Goal: Information Seeking & Learning: Check status

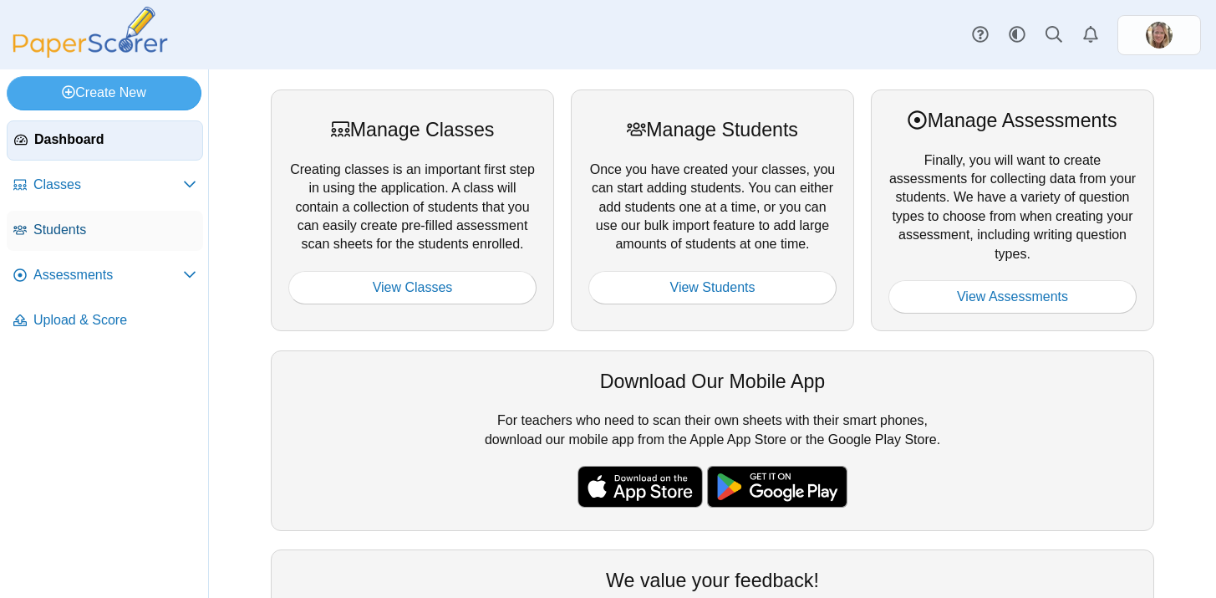
click at [64, 226] on span "Students" at bounding box center [114, 230] width 163 height 18
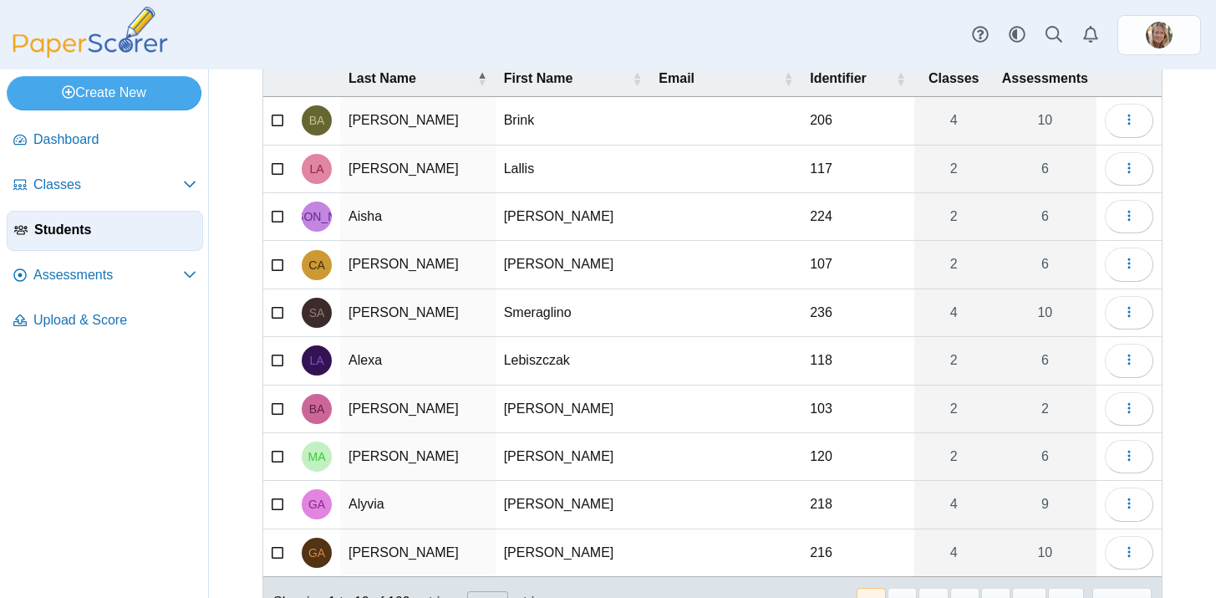
scroll to position [171, 0]
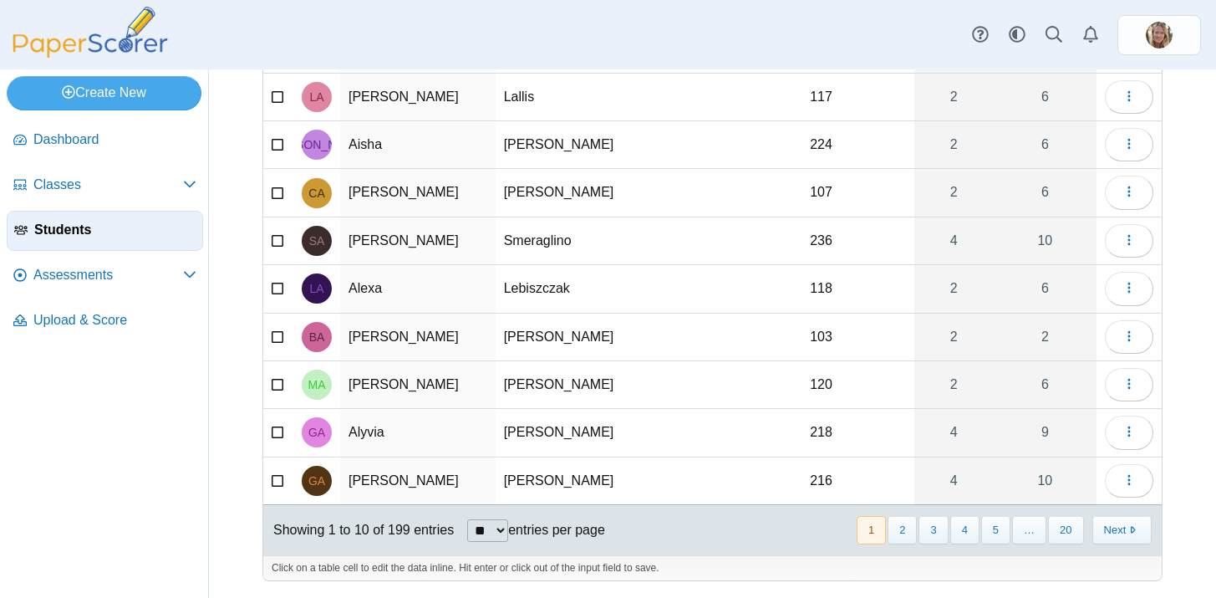
click at [501, 532] on select "** ** ** ***" at bounding box center [487, 530] width 41 height 23
select select "***"
click at [469, 519] on select "** ** ** ***" at bounding box center [487, 530] width 41 height 23
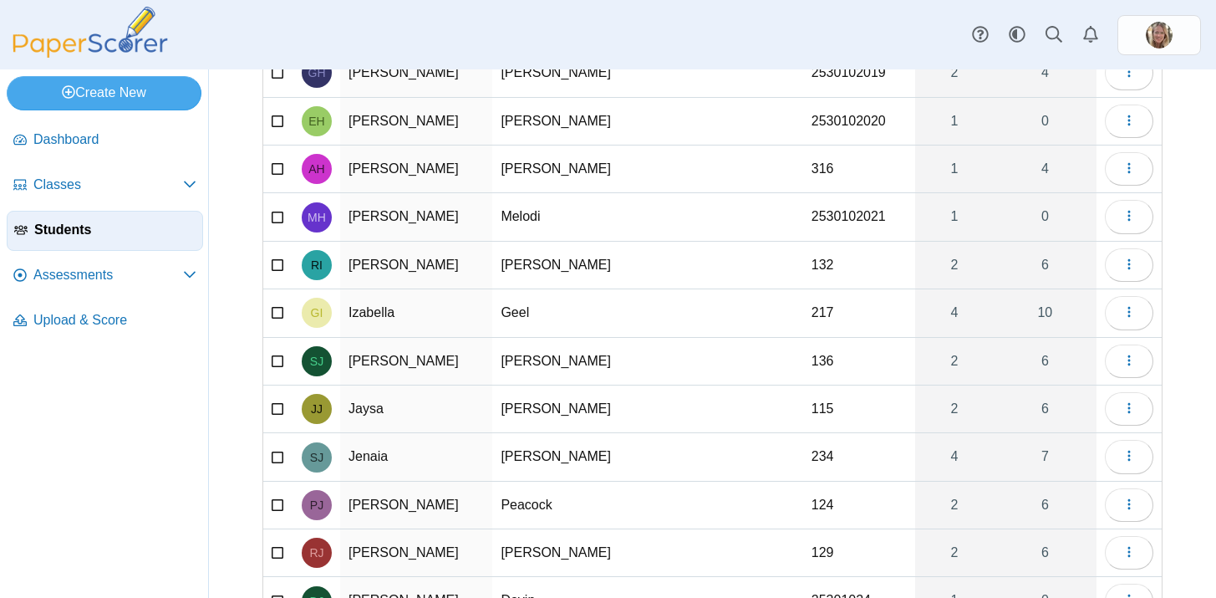
scroll to position [4139, 0]
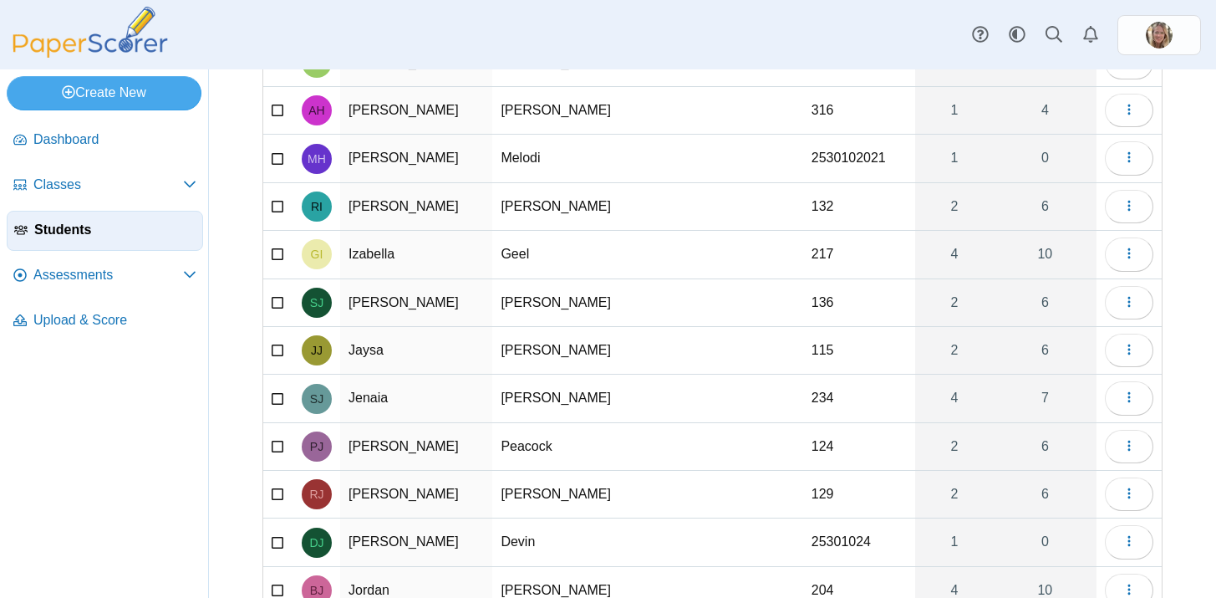
click at [388, 252] on td "Izabella" at bounding box center [416, 255] width 152 height 48
click at [608, 261] on td "Geel" at bounding box center [575, 255] width 167 height 48
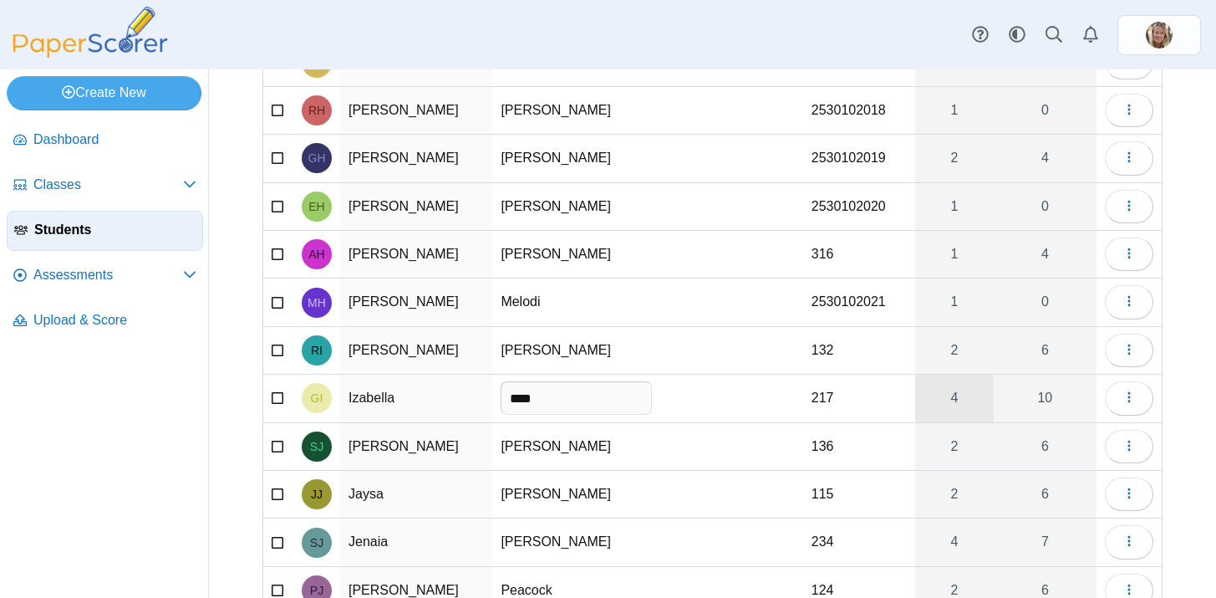
scroll to position [3994, 0]
click at [964, 409] on link "4" at bounding box center [954, 398] width 79 height 47
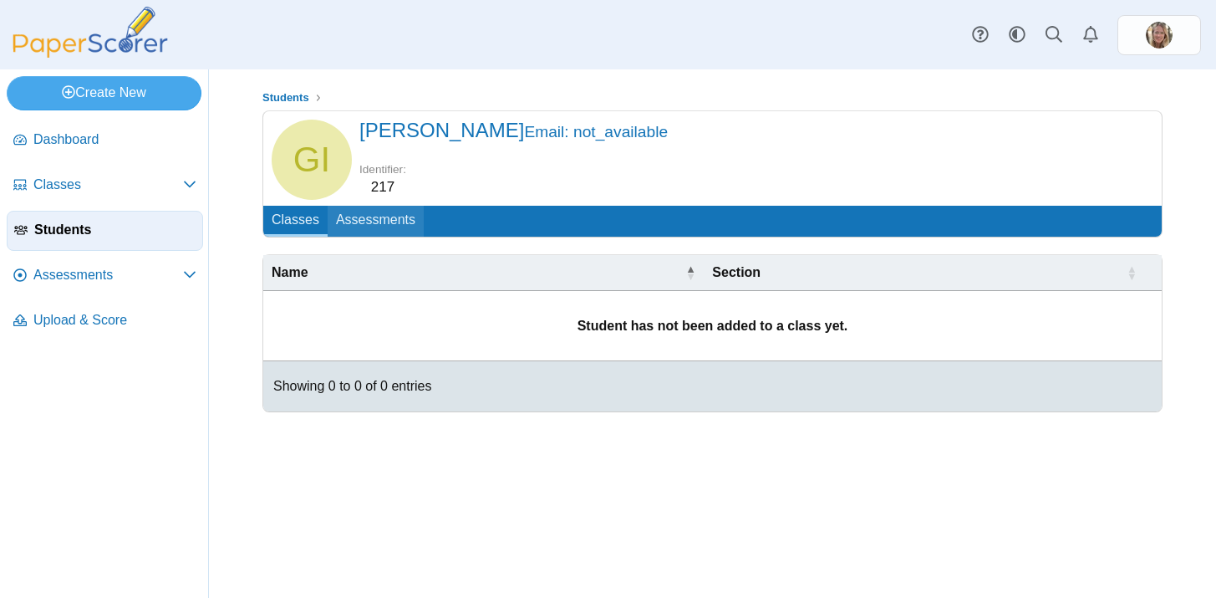
click at [388, 214] on link "Assessments" at bounding box center [376, 221] width 96 height 31
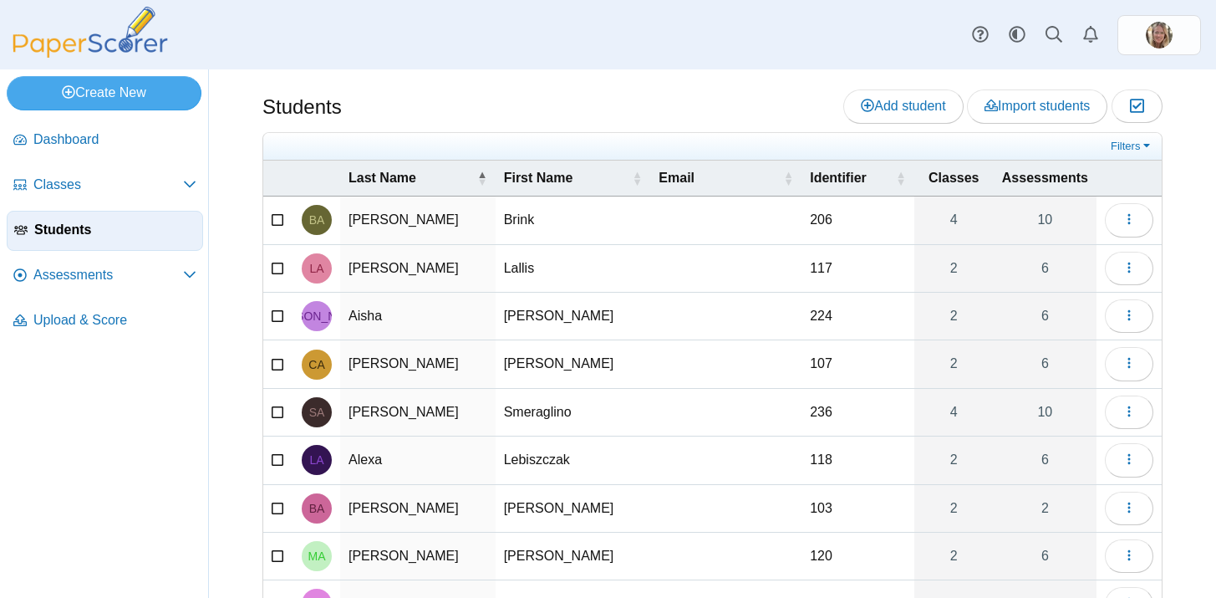
select select "***"
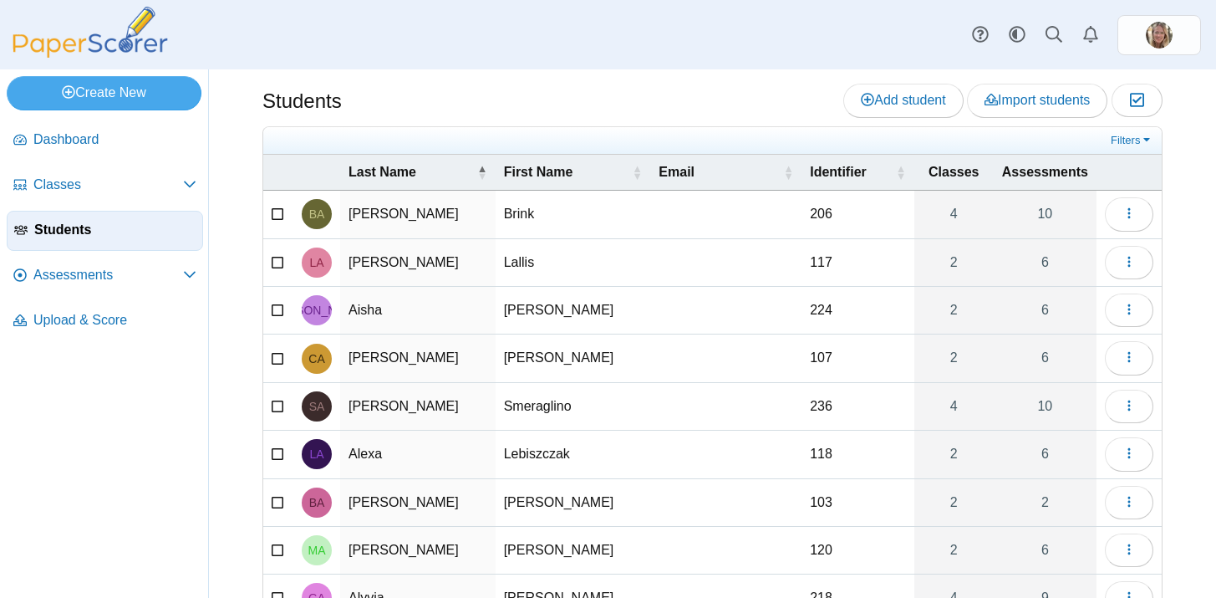
scroll to position [9, 0]
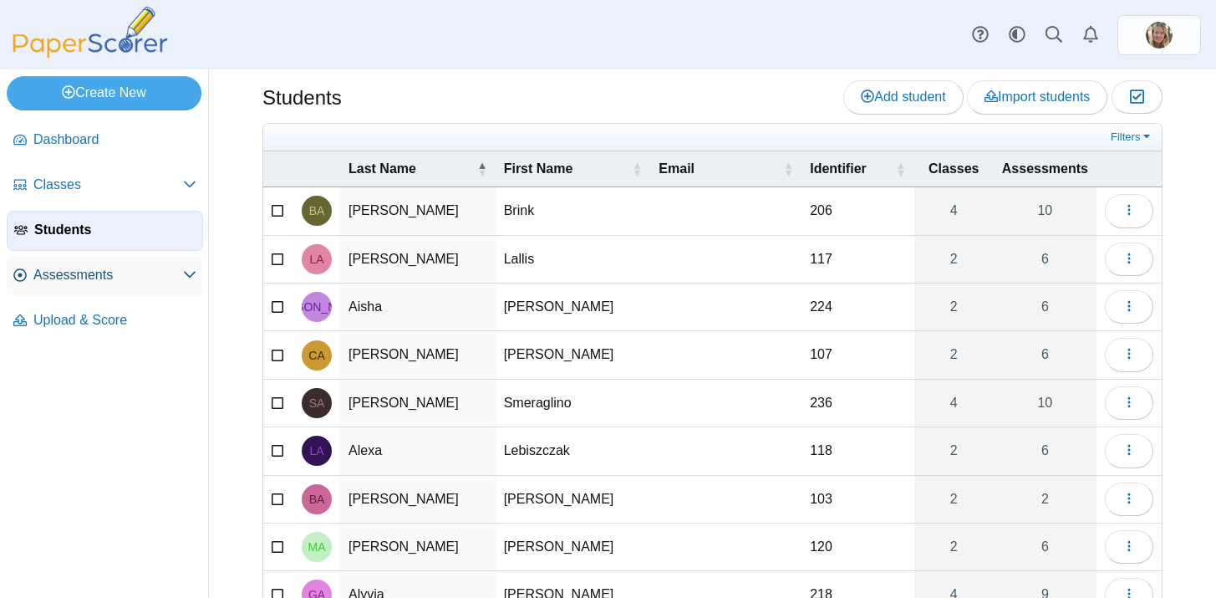
click at [110, 282] on span "Assessments" at bounding box center [108, 275] width 150 height 18
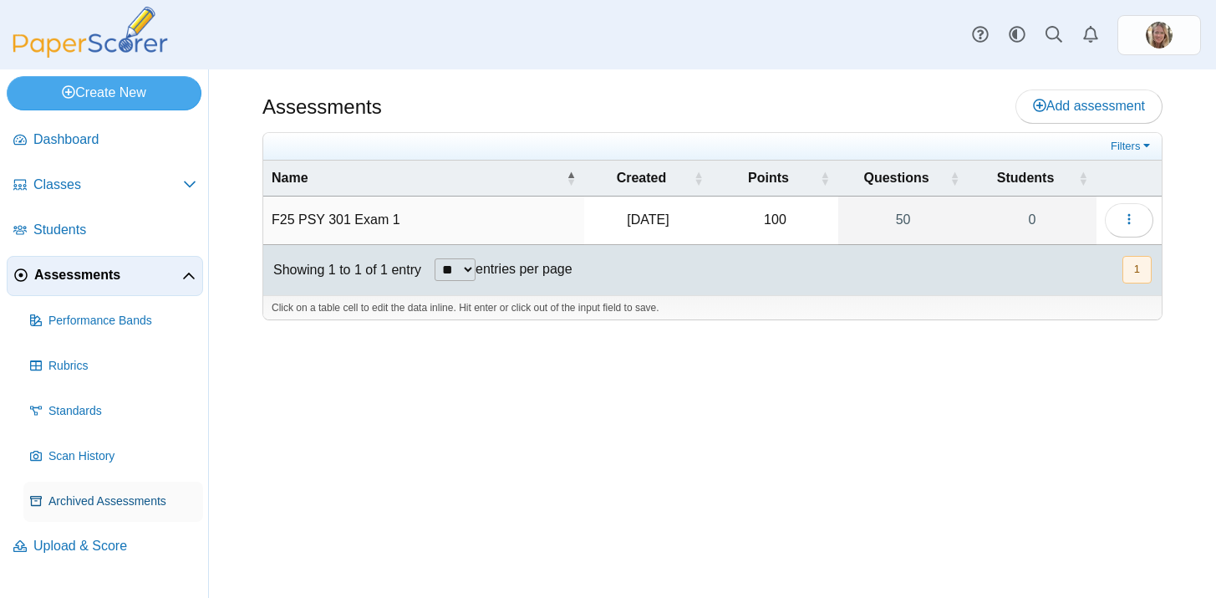
click at [108, 505] on span "Archived Assessments" at bounding box center [122, 501] width 148 height 17
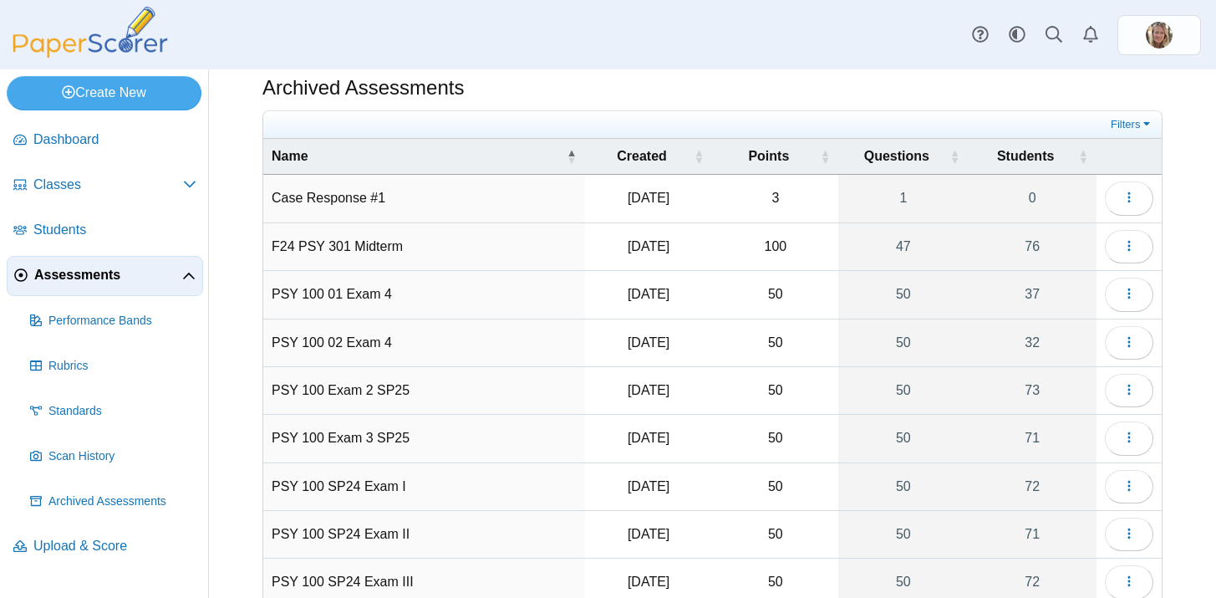
scroll to position [19, 0]
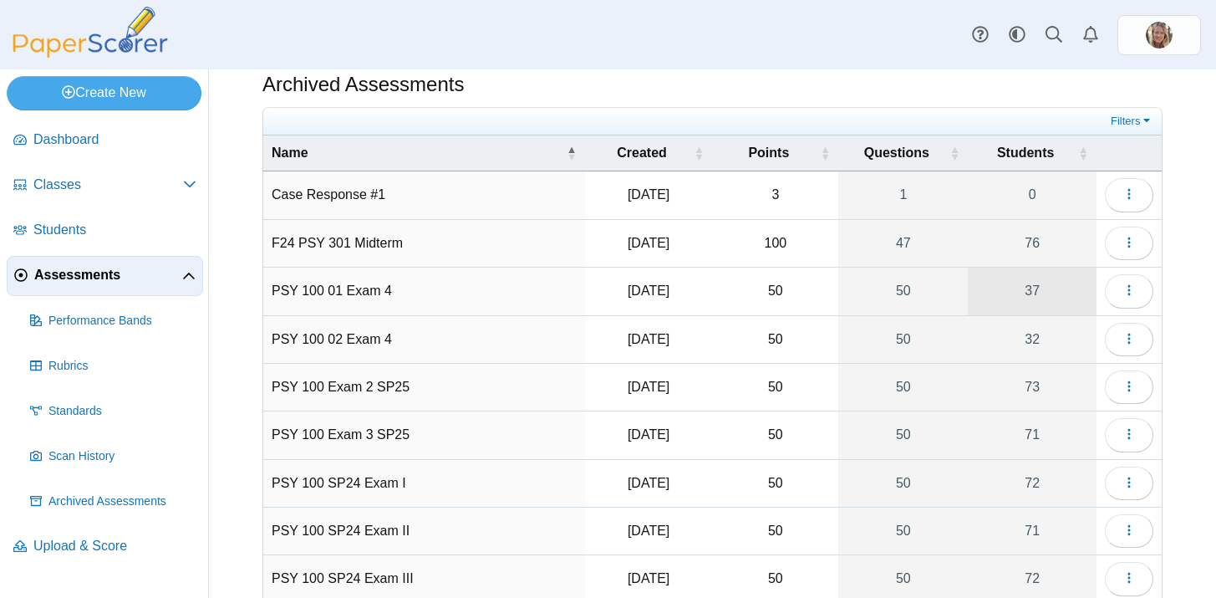
click at [1031, 291] on link "37" at bounding box center [1032, 290] width 129 height 47
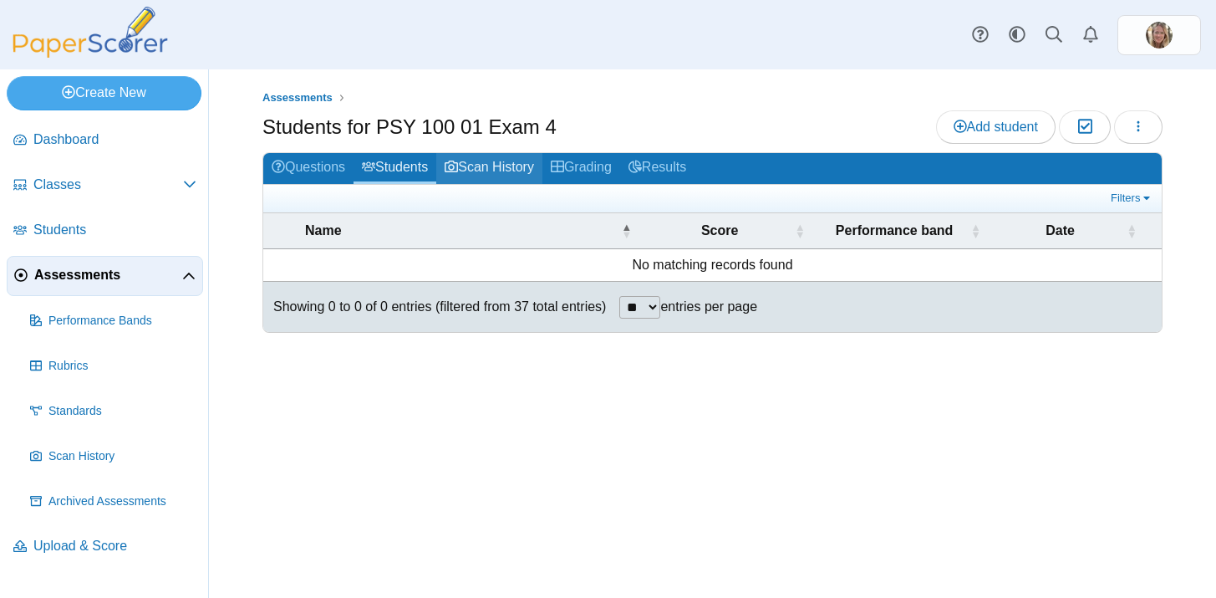
click at [529, 163] on link "Scan History" at bounding box center [489, 168] width 106 height 31
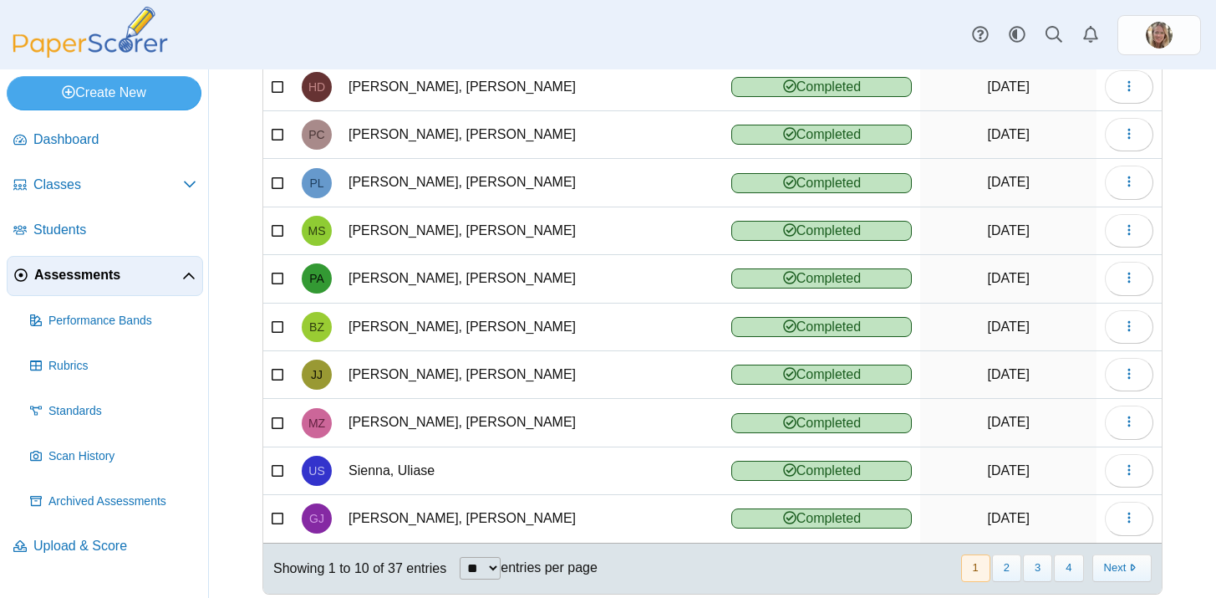
scroll to position [178, 0]
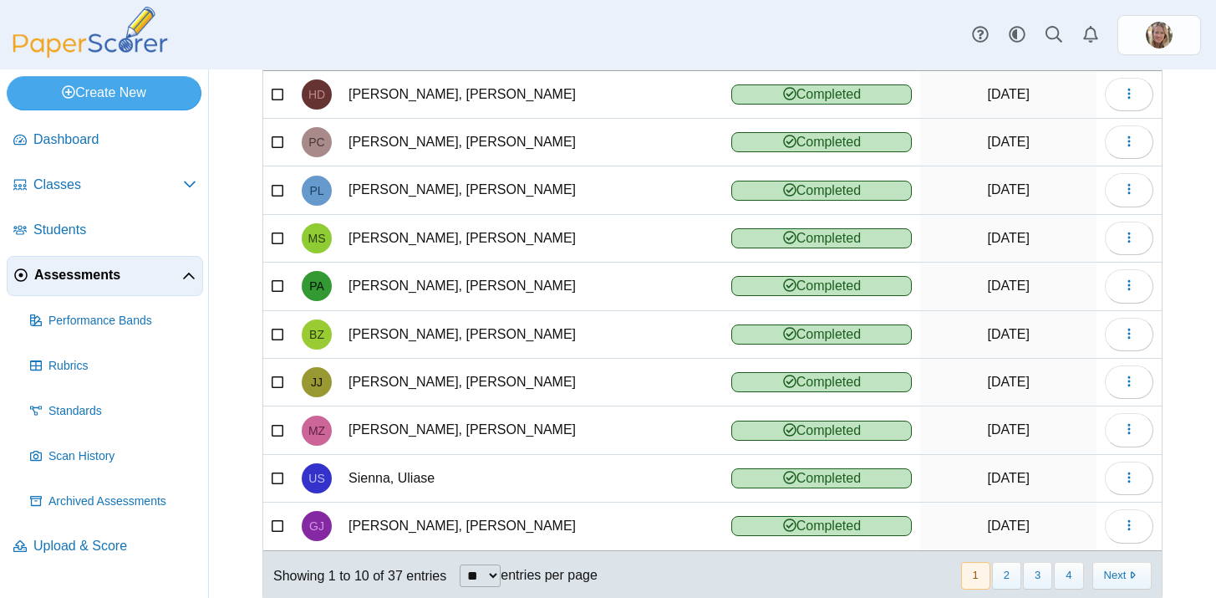
click at [501, 577] on select "** ** ** ***" at bounding box center [480, 575] width 41 height 23
select select "***"
click at [461, 564] on select "** ** ** ***" at bounding box center [480, 575] width 41 height 23
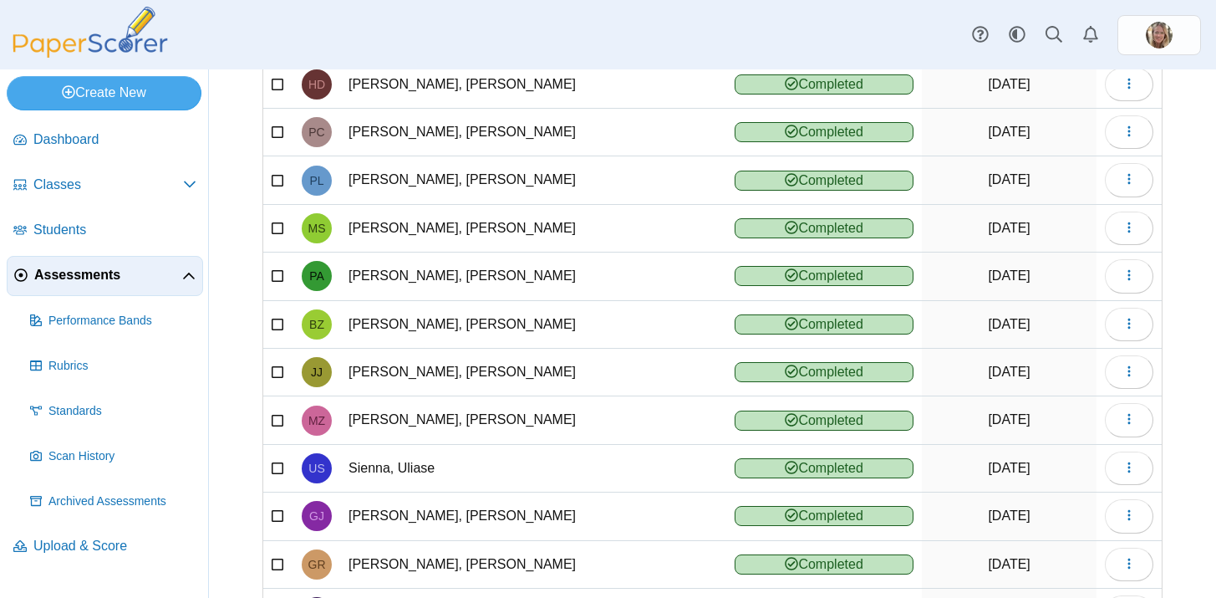
scroll to position [76, 0]
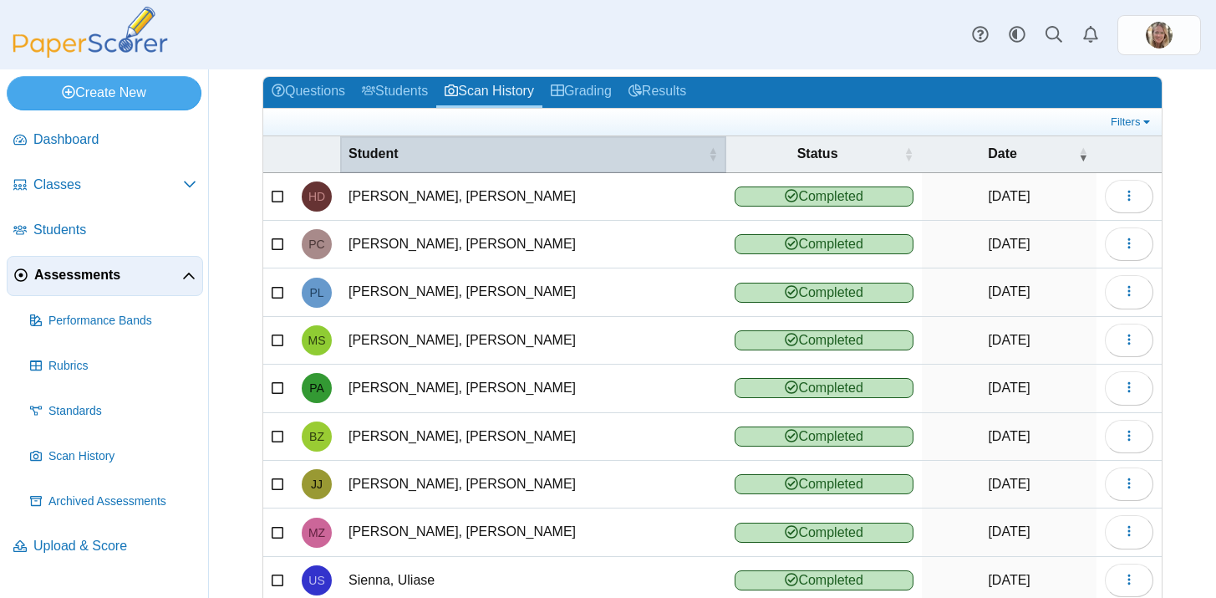
click at [710, 160] on span "\a Student\a : Activate to sort" at bounding box center [713, 153] width 10 height 17
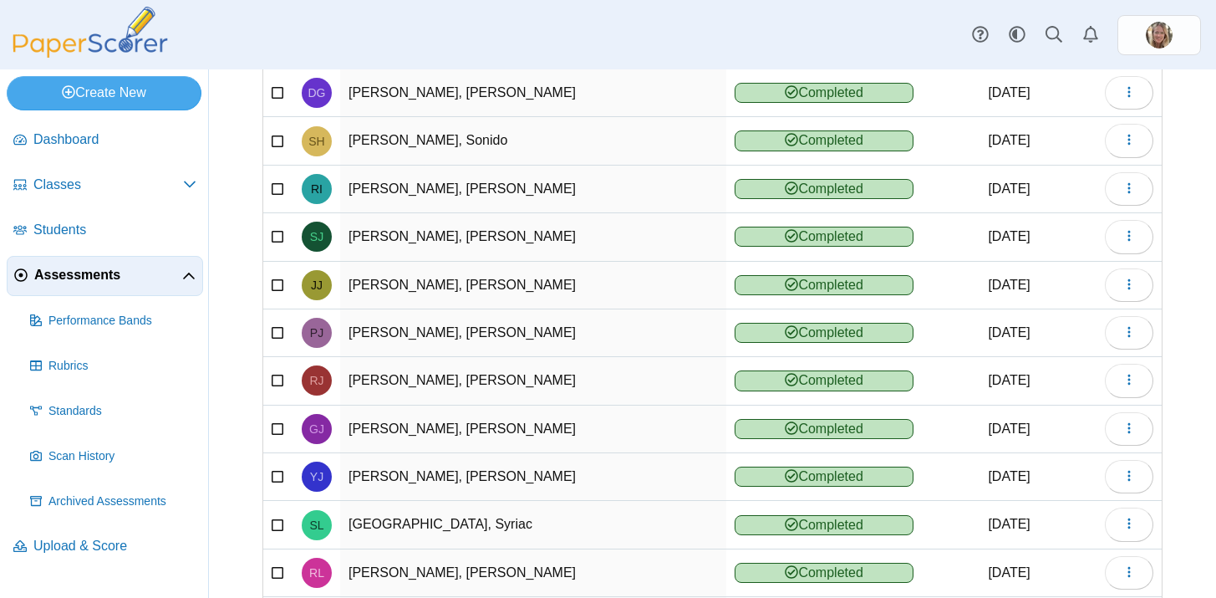
scroll to position [715, 0]
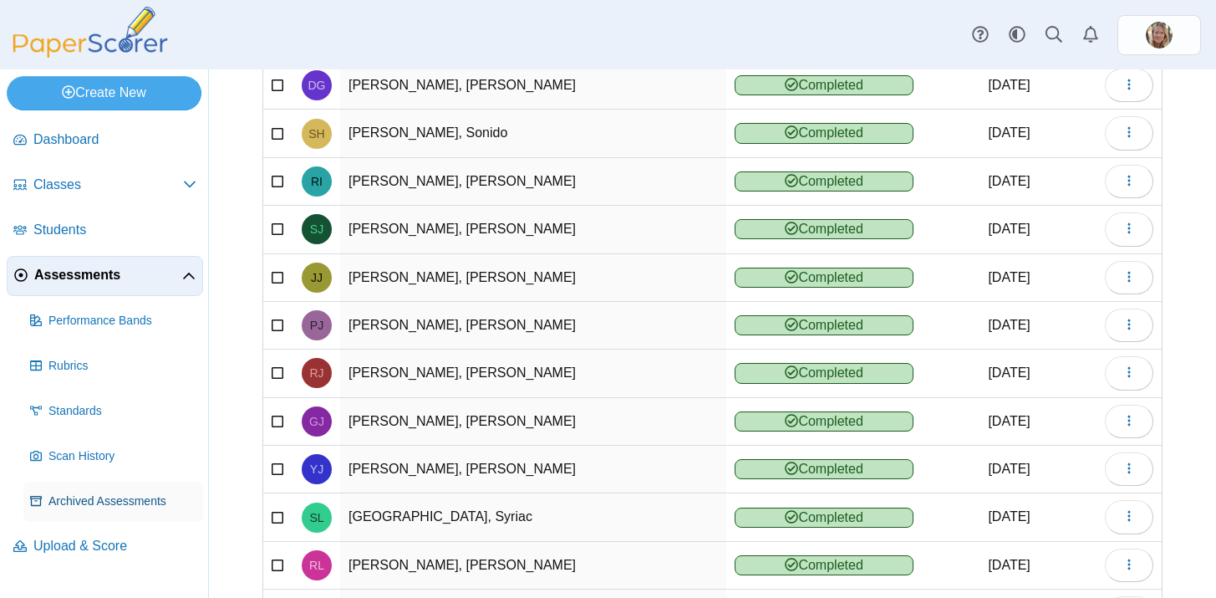
click at [148, 502] on span "Archived Assessments" at bounding box center [122, 501] width 148 height 17
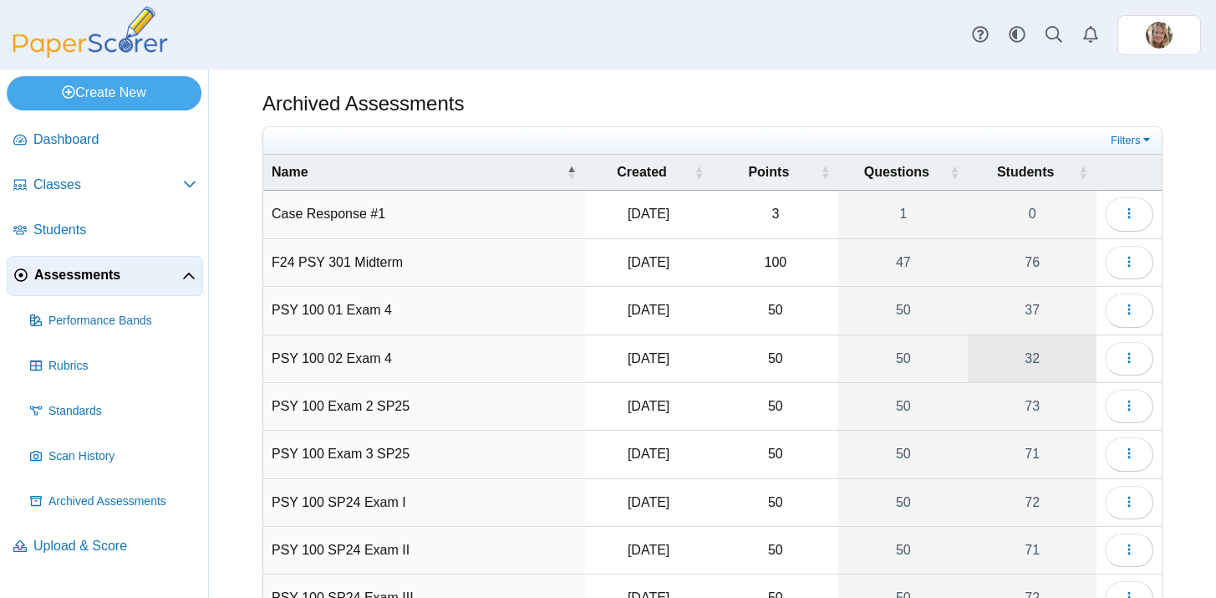
click at [1034, 354] on link "32" at bounding box center [1032, 358] width 129 height 47
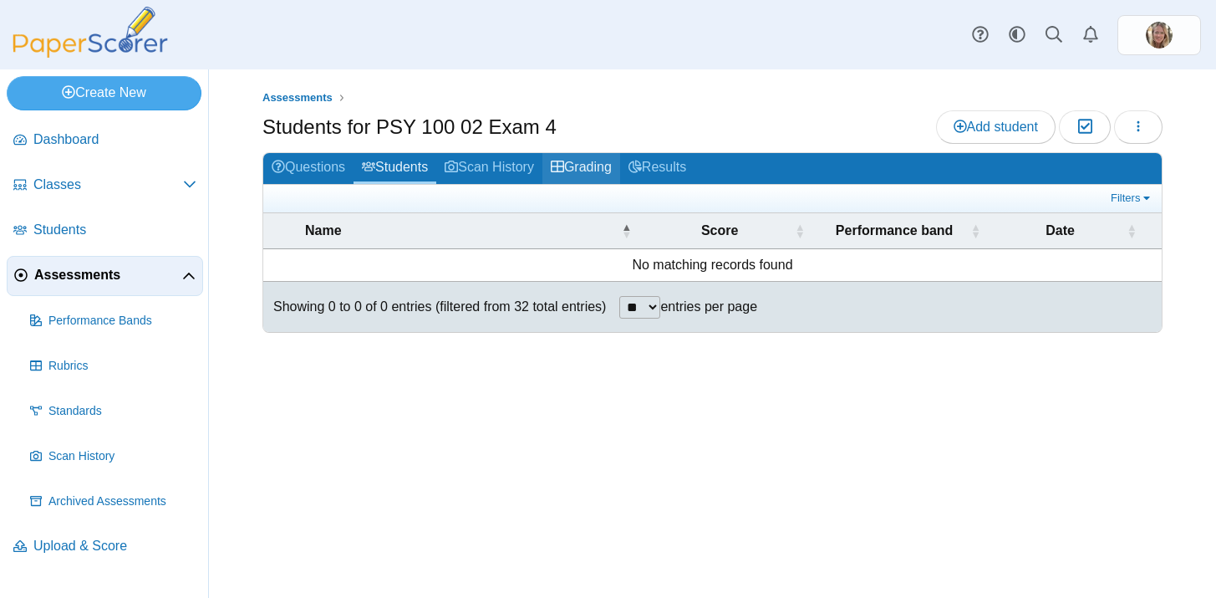
click at [616, 171] on link "Grading" at bounding box center [581, 168] width 78 height 31
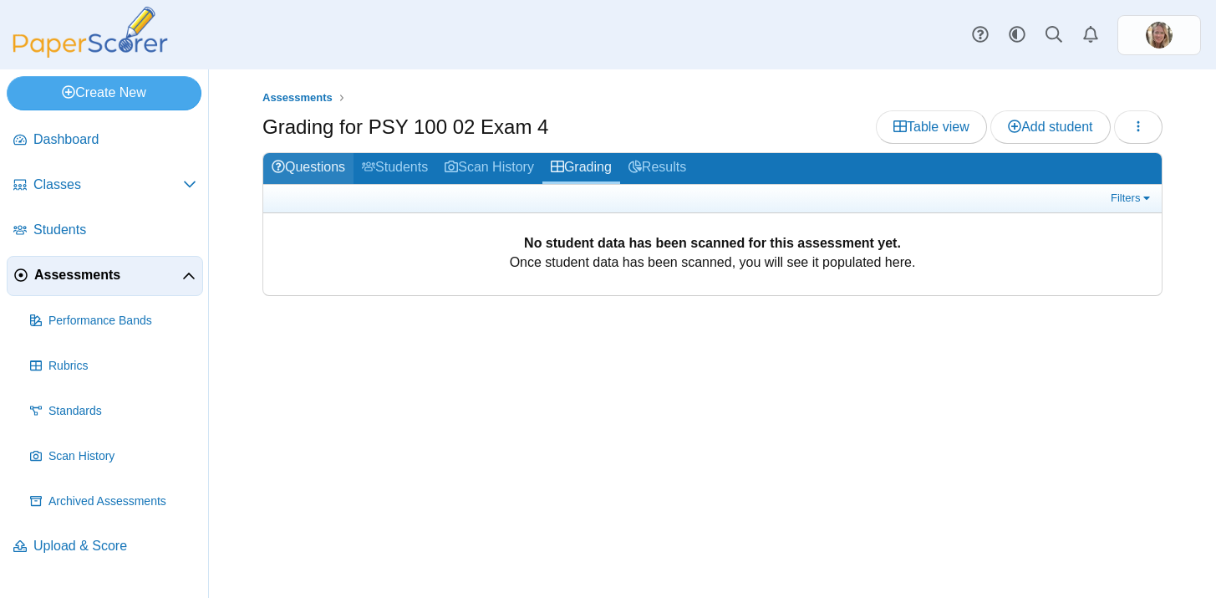
click at [313, 163] on link "Questions" at bounding box center [308, 168] width 90 height 31
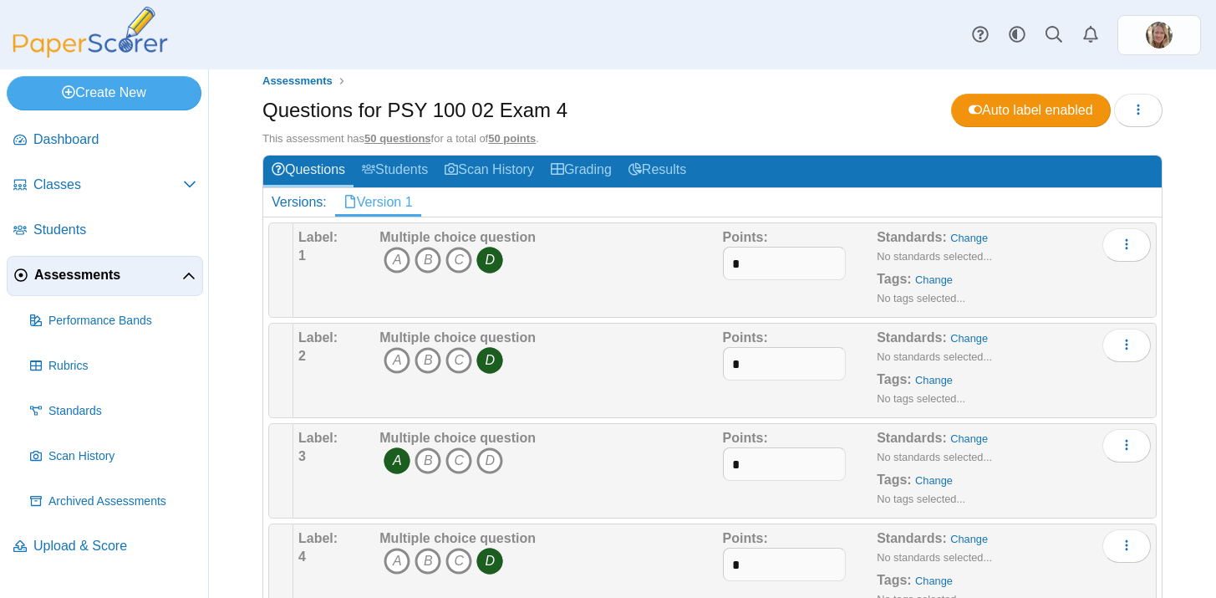
scroll to position [18, 0]
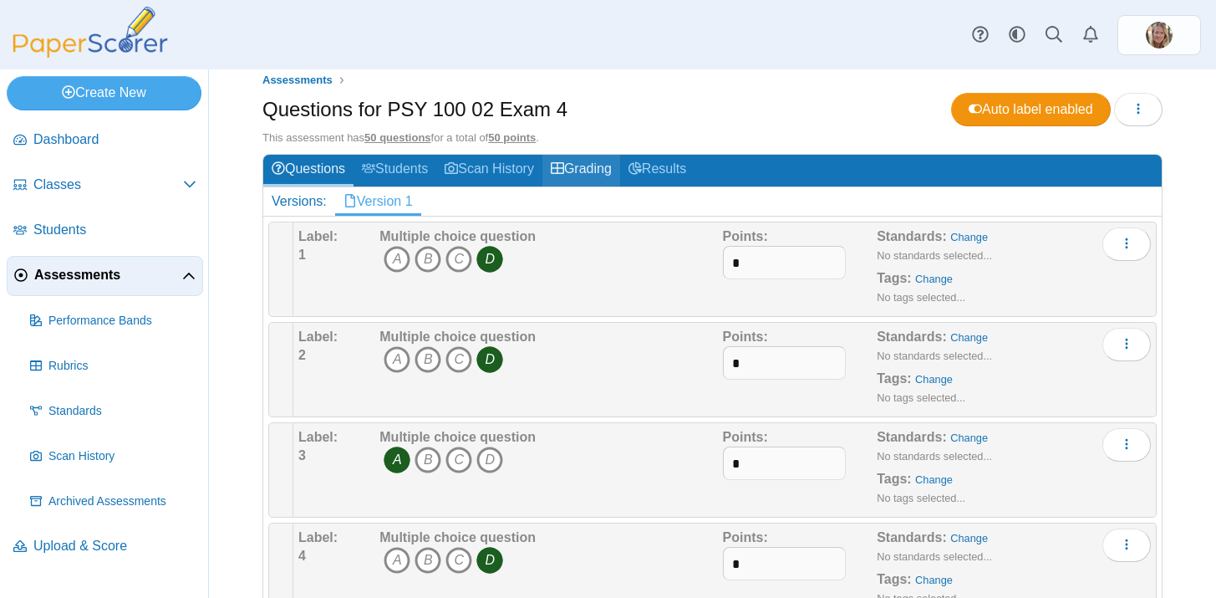
click at [602, 175] on link "Grading" at bounding box center [581, 170] width 78 height 31
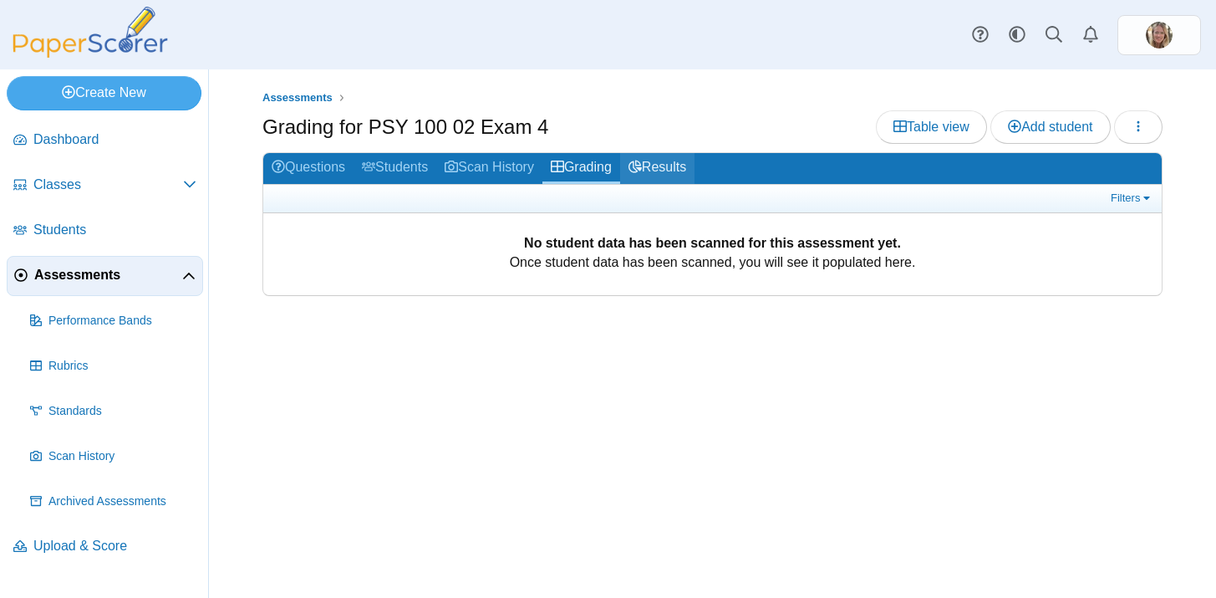
click at [674, 173] on link "Results" at bounding box center [657, 168] width 74 height 31
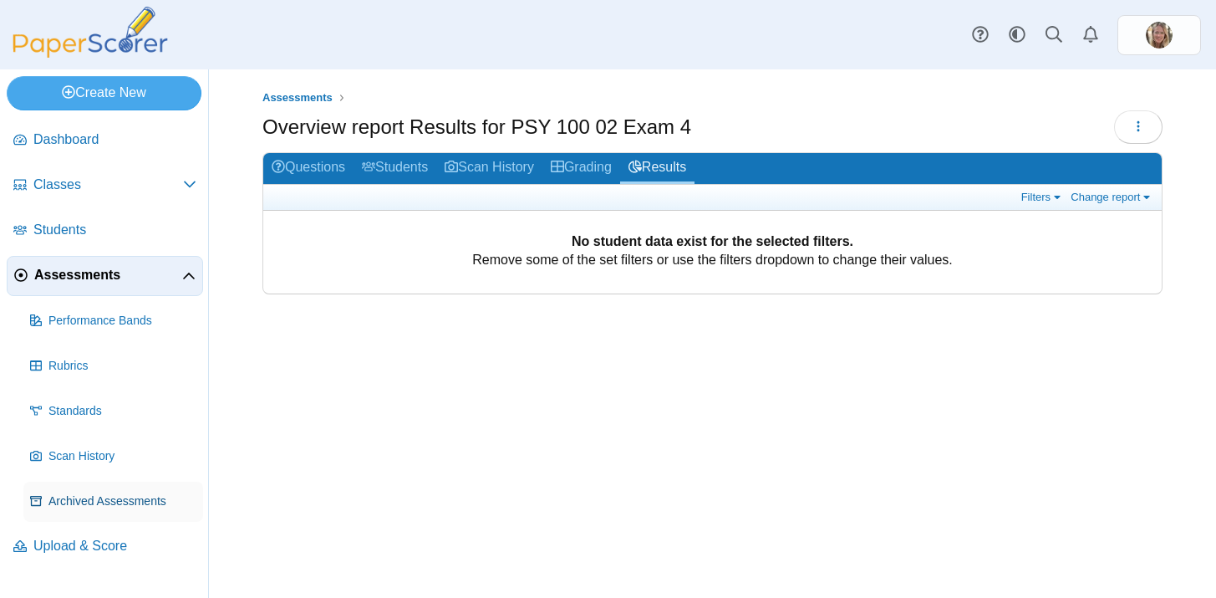
click at [74, 494] on span "Archived Assessments" at bounding box center [122, 501] width 148 height 17
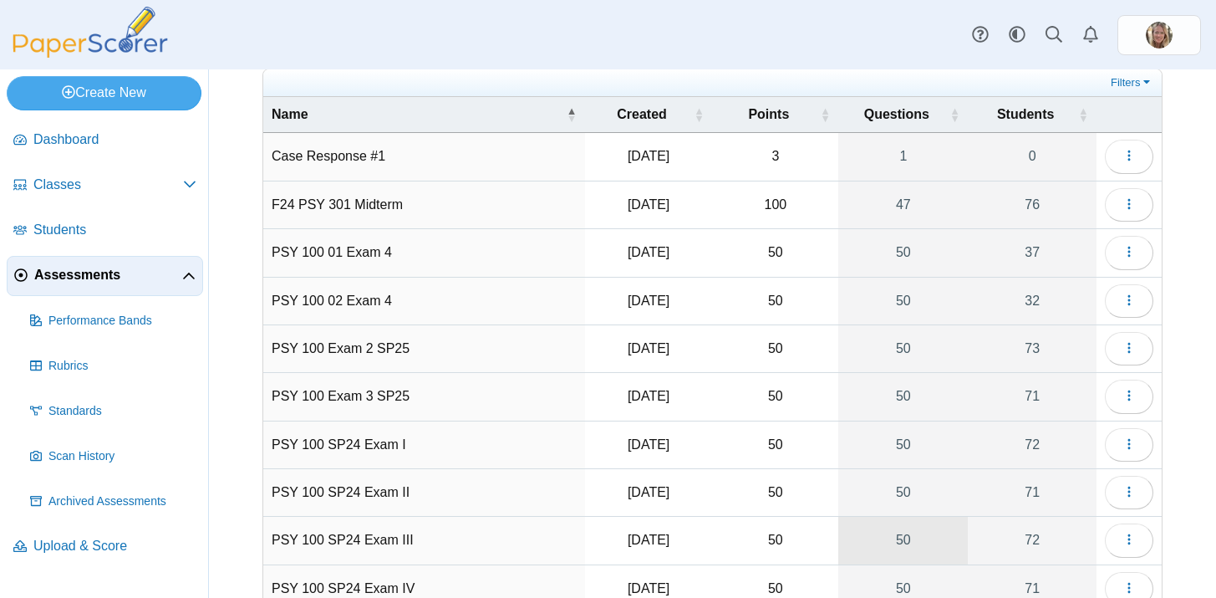
scroll to position [51, 0]
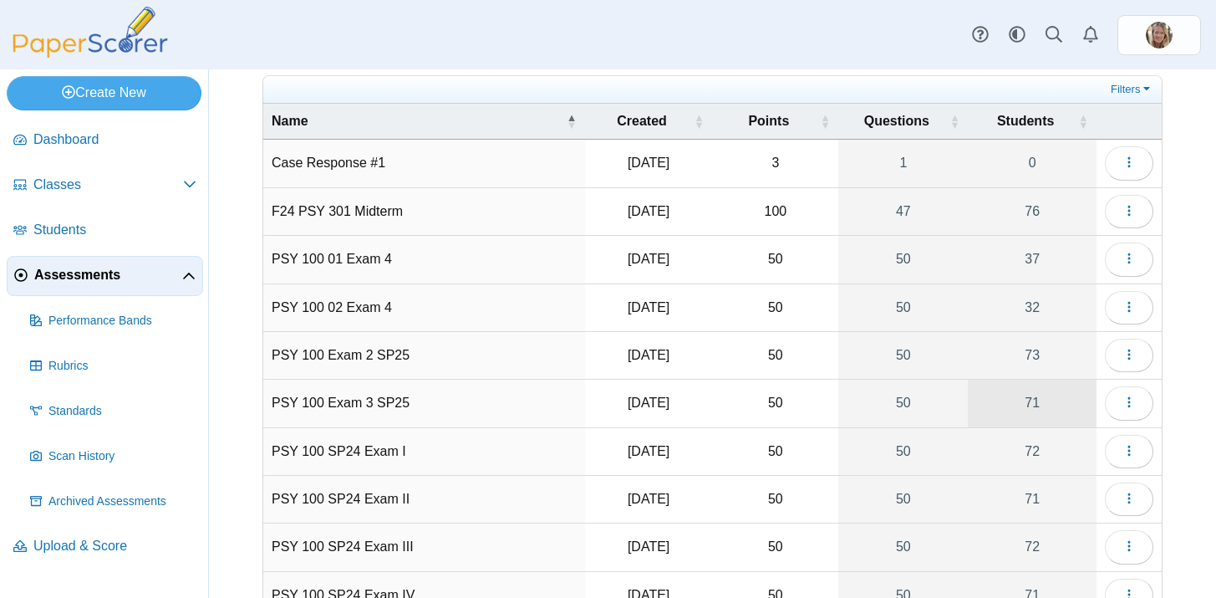
click at [1033, 403] on link "71" at bounding box center [1032, 402] width 129 height 47
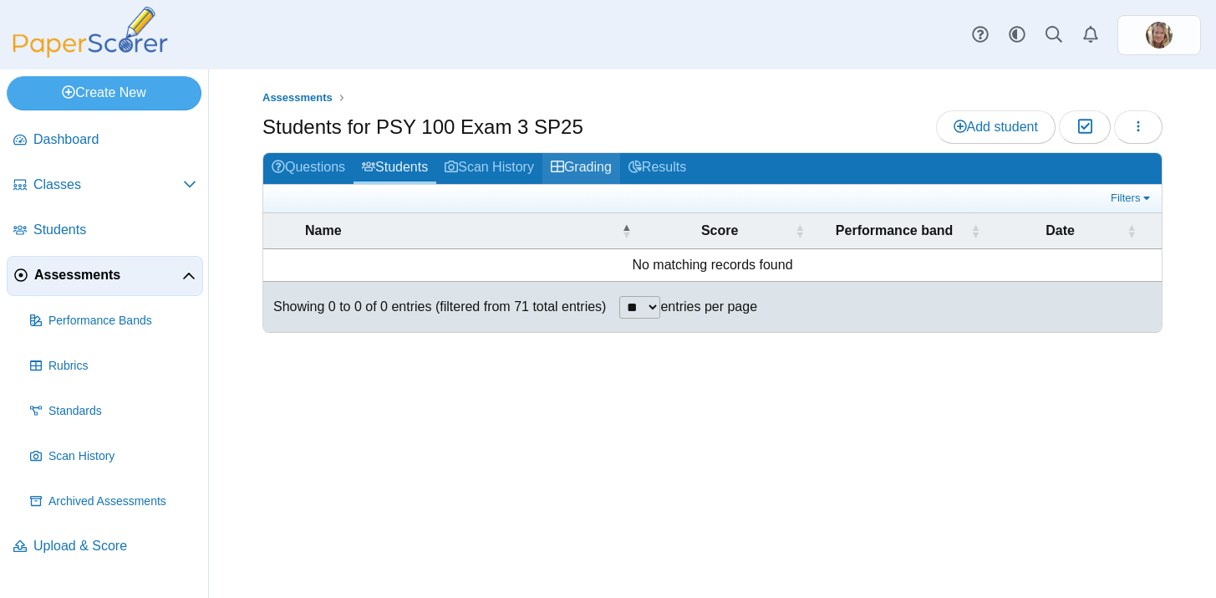
click at [590, 160] on link "Grading" at bounding box center [581, 168] width 78 height 31
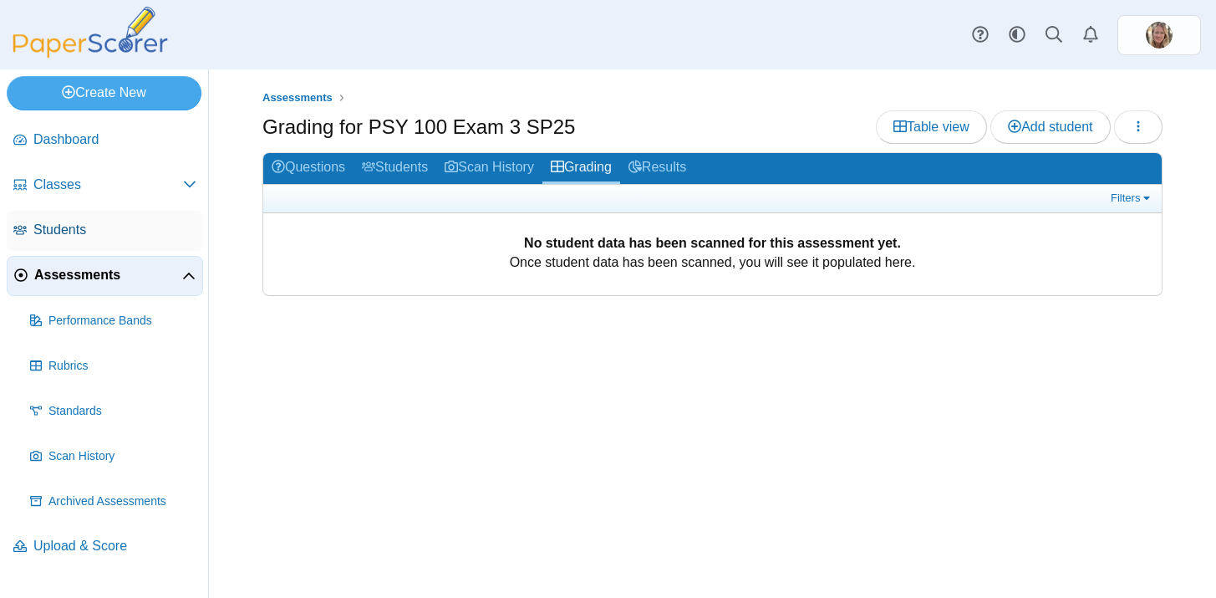
click at [53, 237] on span "Students" at bounding box center [114, 230] width 163 height 18
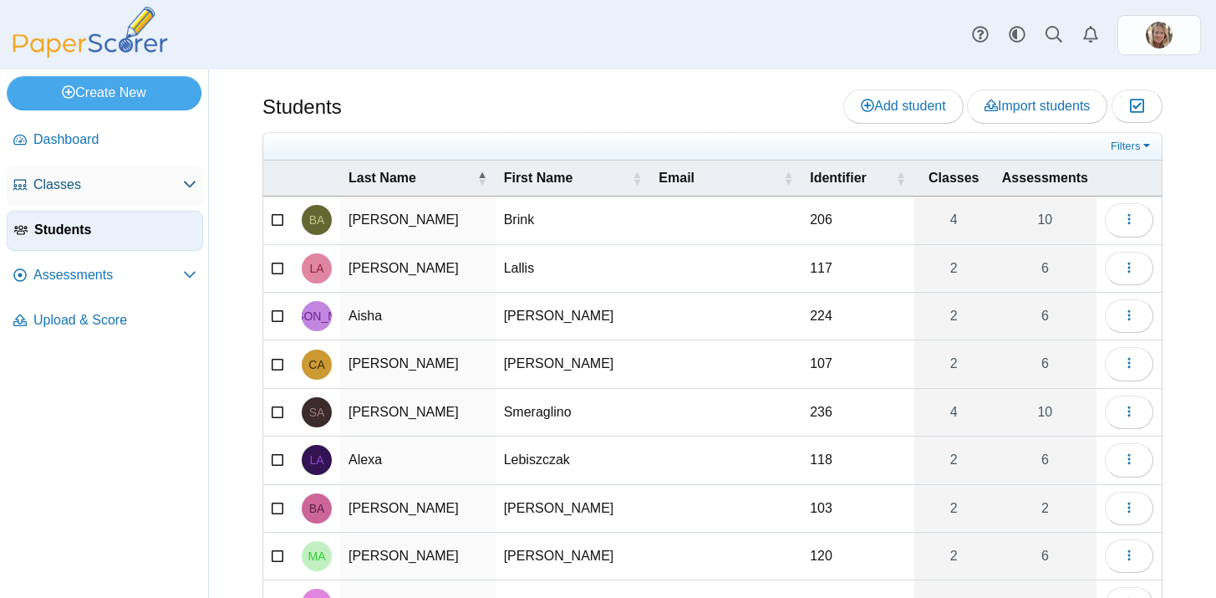
click at [59, 182] on span "Classes" at bounding box center [108, 185] width 150 height 18
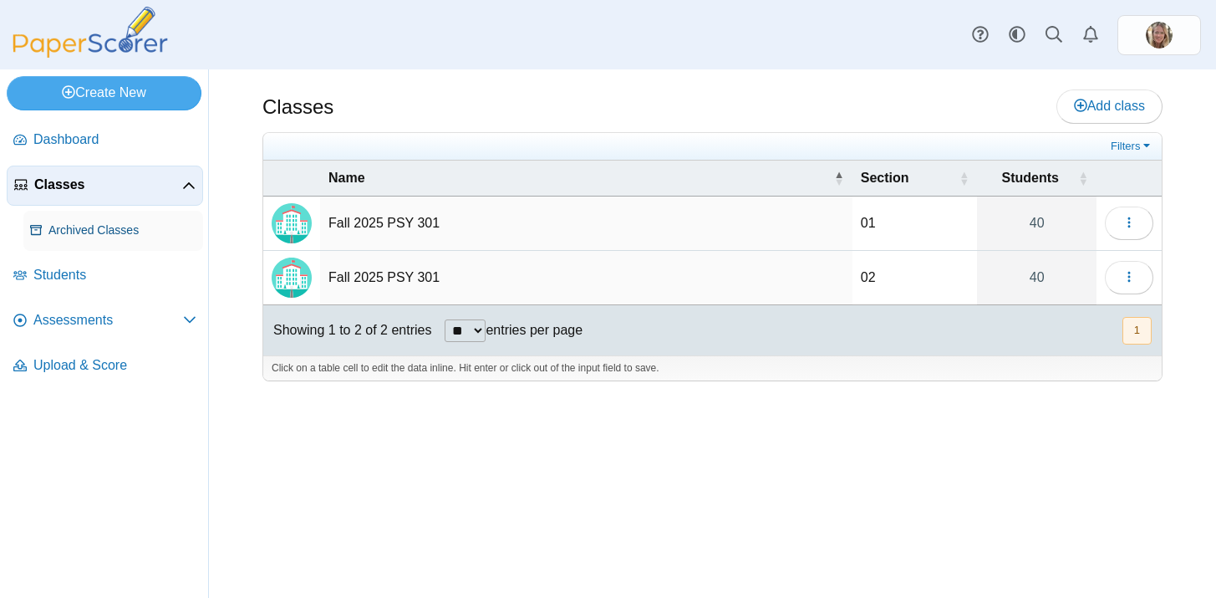
click at [115, 234] on span "Archived Classes" at bounding box center [122, 230] width 148 height 17
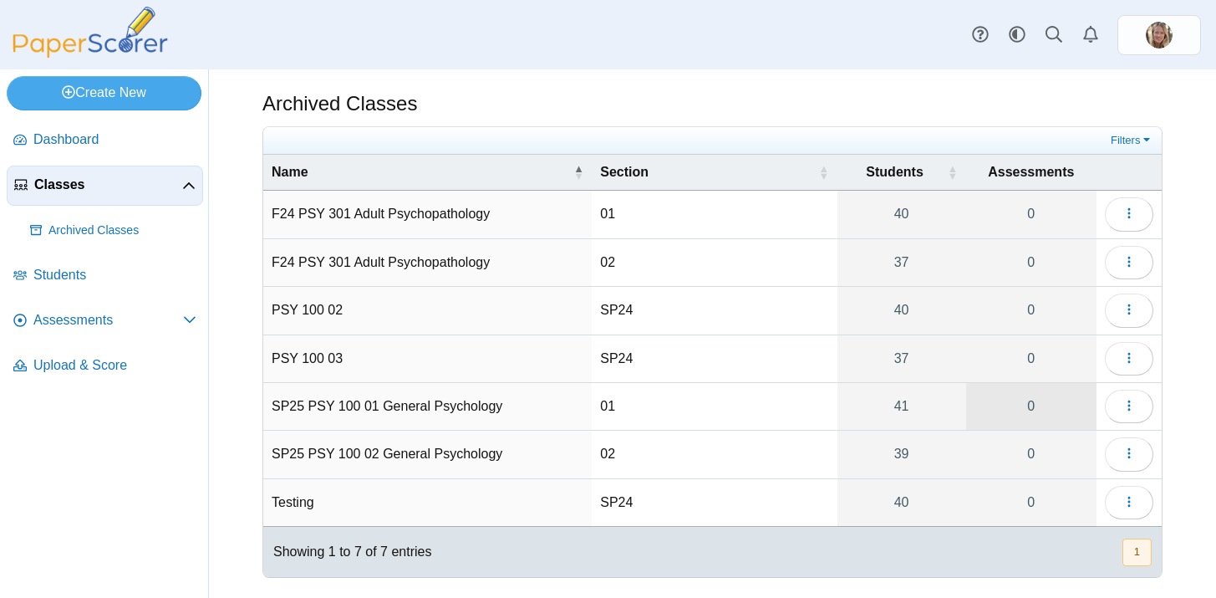
click at [1029, 408] on link "0" at bounding box center [1031, 406] width 130 height 47
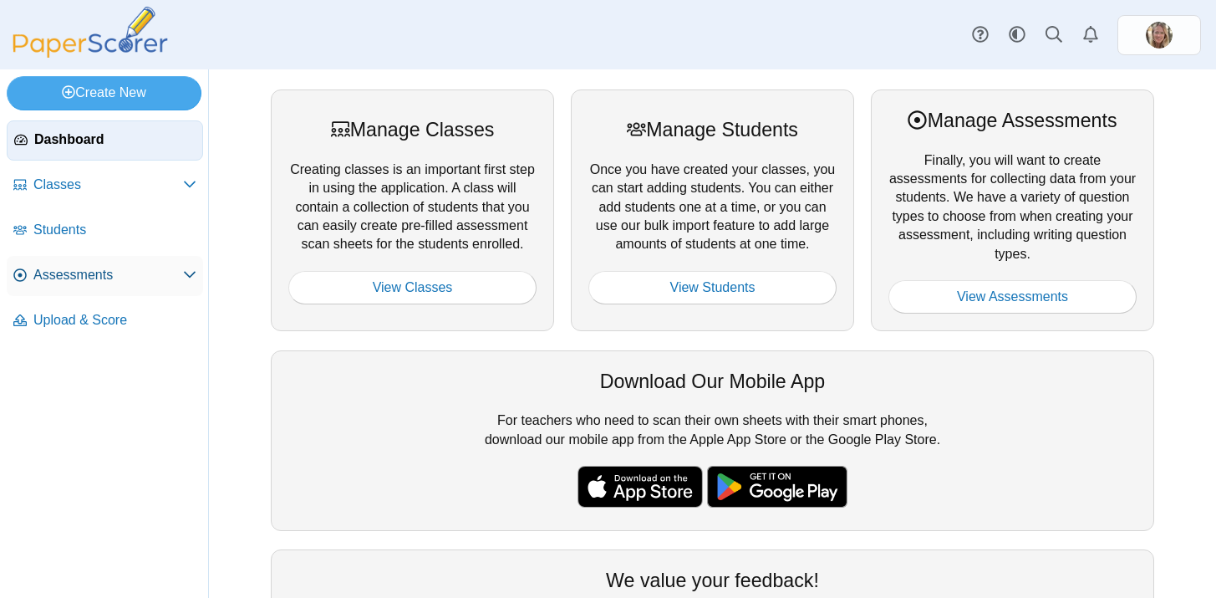
click at [95, 277] on span "Assessments" at bounding box center [108, 275] width 150 height 18
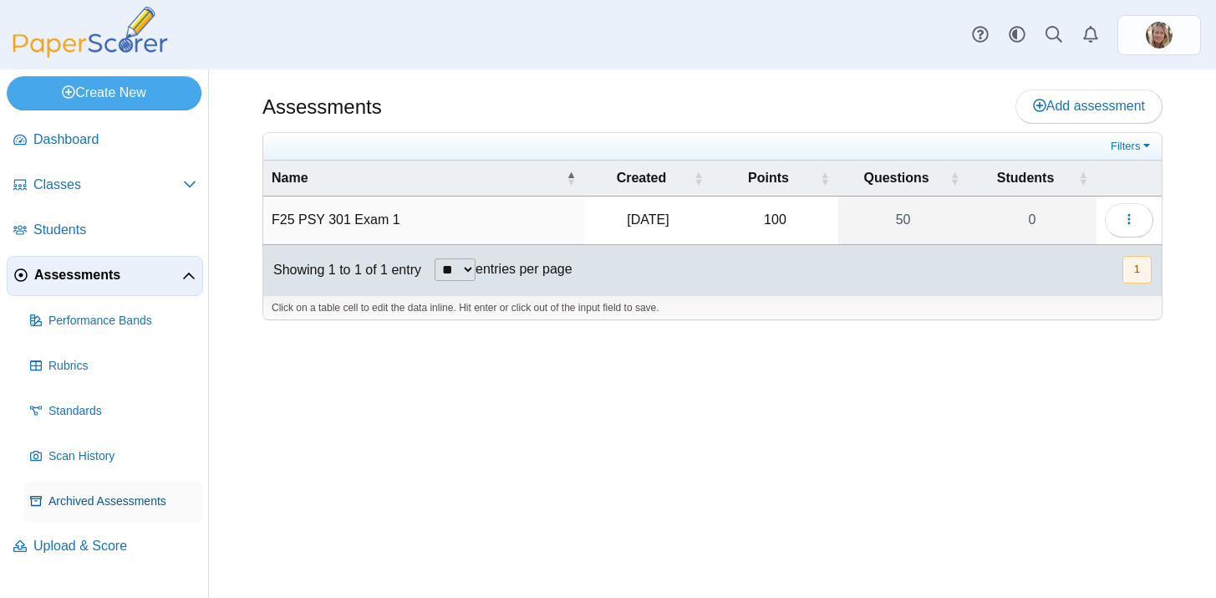
click at [100, 500] on span "Archived Assessments" at bounding box center [122, 501] width 148 height 17
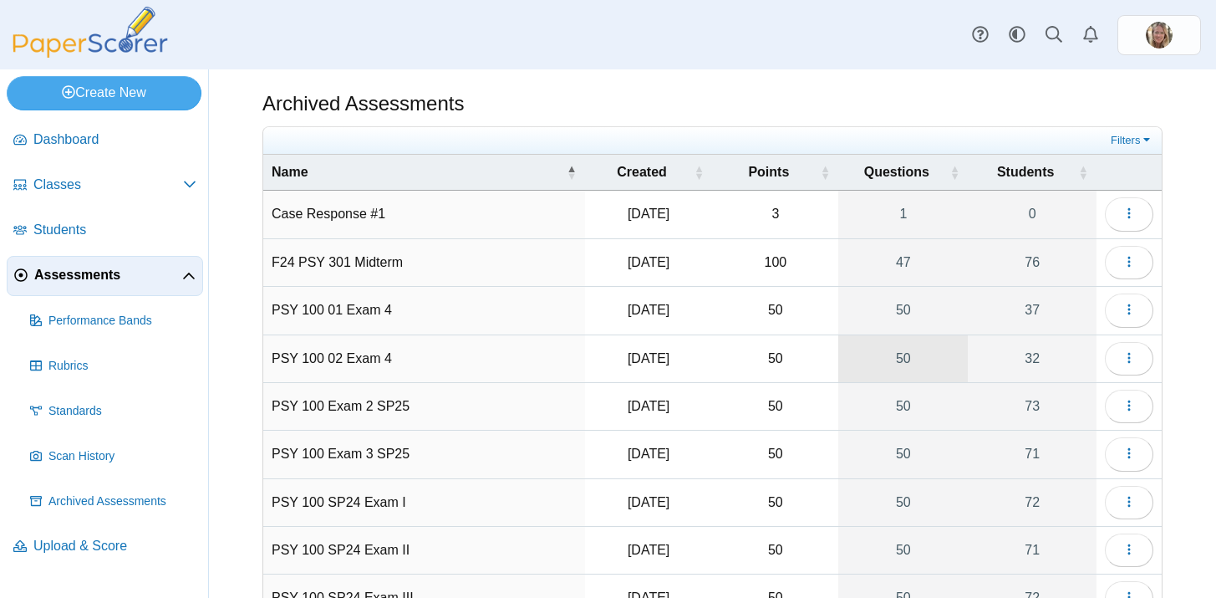
scroll to position [1, 0]
click at [906, 359] on link "50" at bounding box center [903, 357] width 130 height 47
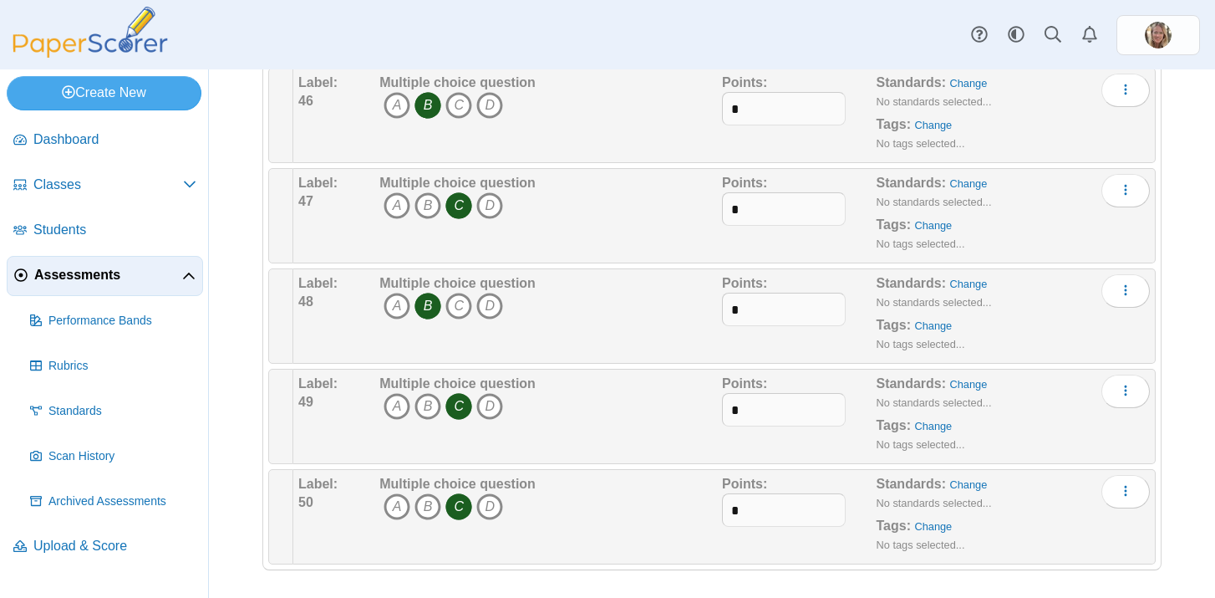
scroll to position [4690, 0]
